Goal: Navigation & Orientation: Go to known website

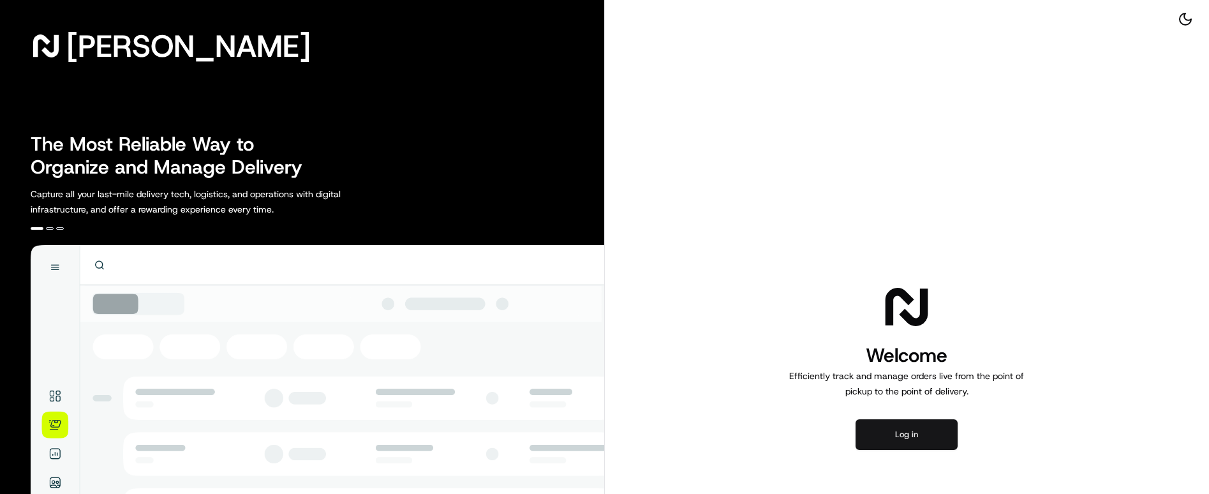
click at [925, 419] on button "Log in" at bounding box center [907, 434] width 102 height 31
